Goal: Task Accomplishment & Management: Complete application form

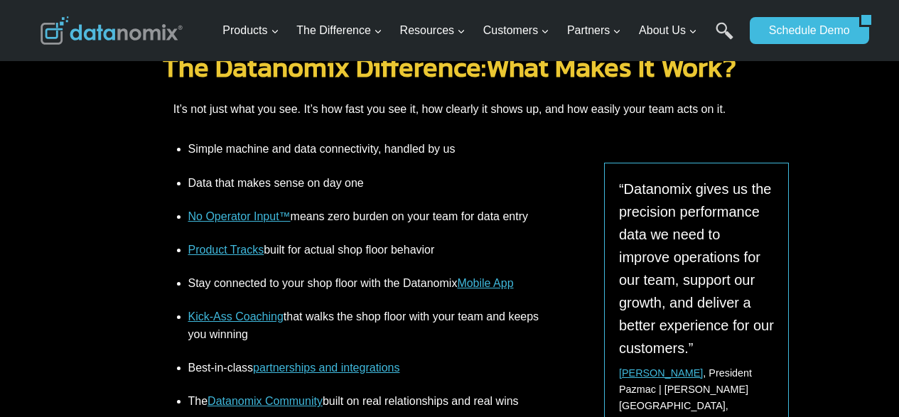
scroll to position [1848, 0]
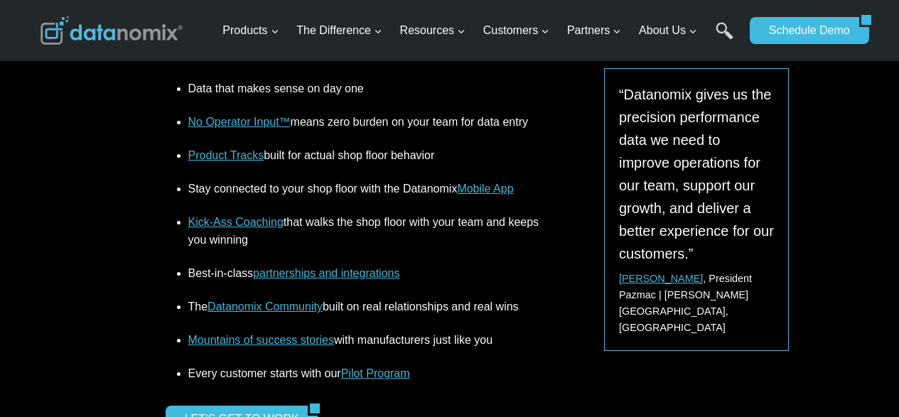
click at [321, 267] on link "partnerships and integrations" at bounding box center [326, 273] width 146 height 12
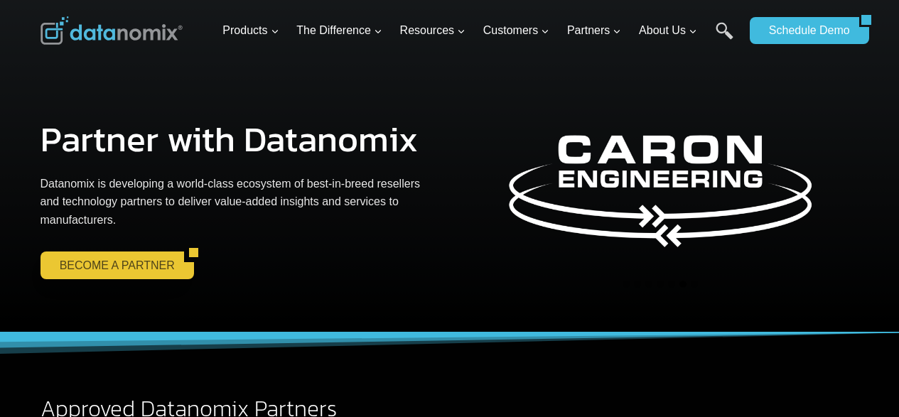
click at [60, 260] on link "BECOME A PARTNER" at bounding box center [113, 265] width 144 height 27
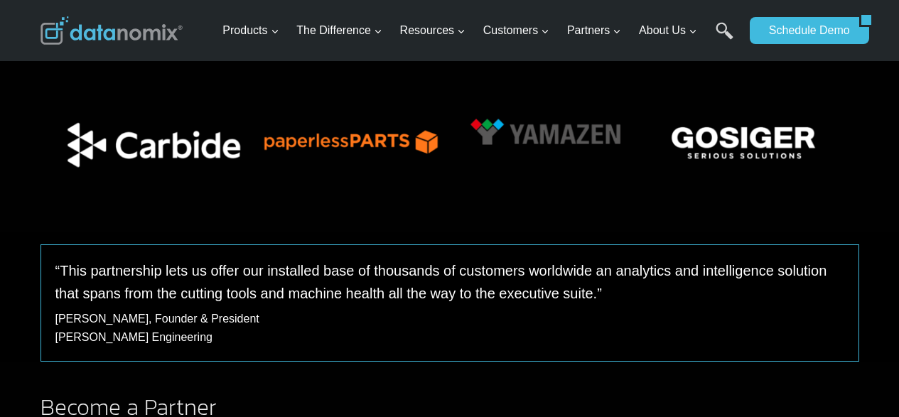
scroll to position [203, 0]
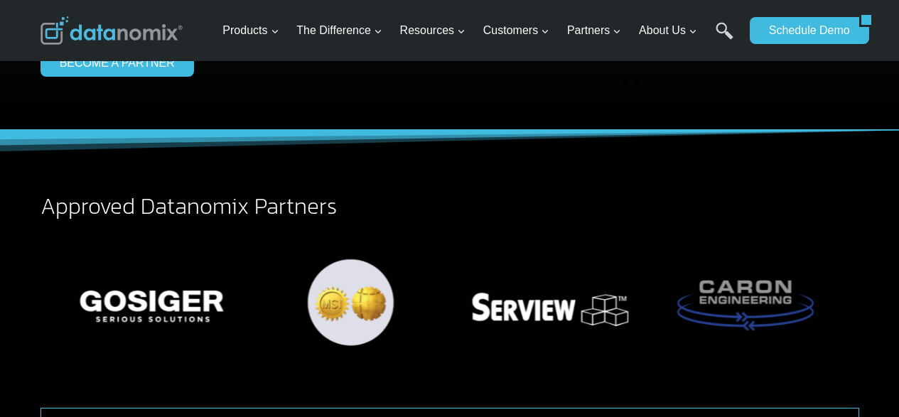
click at [626, 79] on button "Go to slide 1" at bounding box center [626, 81] width 7 height 7
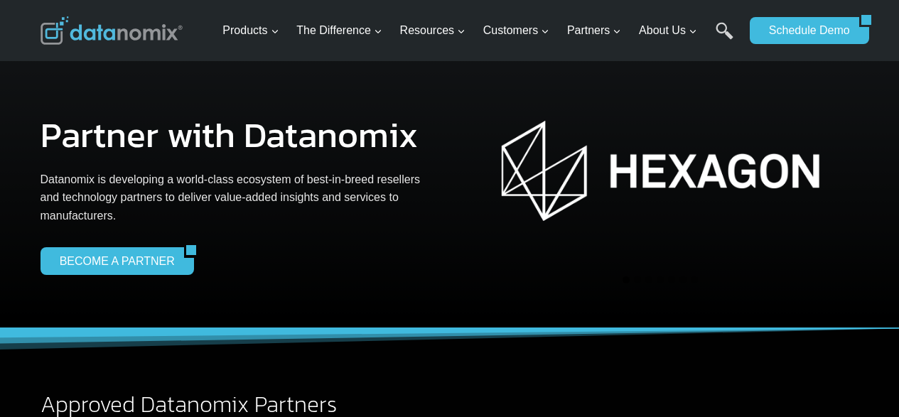
scroll to position [0, 0]
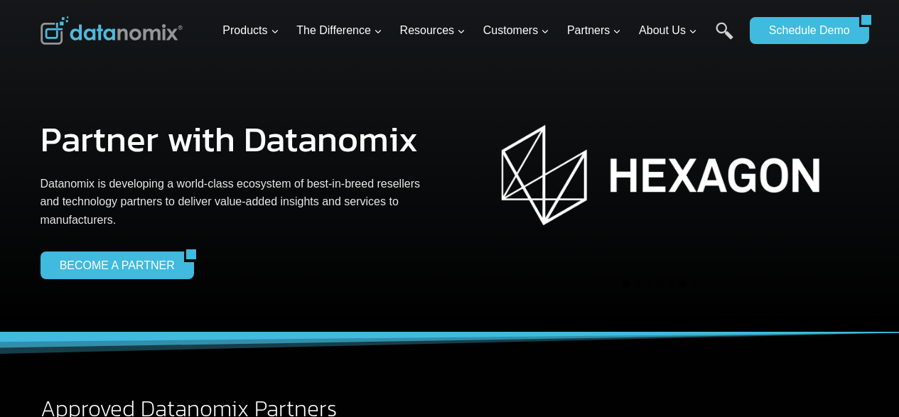
click at [682, 284] on button "Go to slide 6" at bounding box center [683, 284] width 7 height 7
